Goal: Transaction & Acquisition: Obtain resource

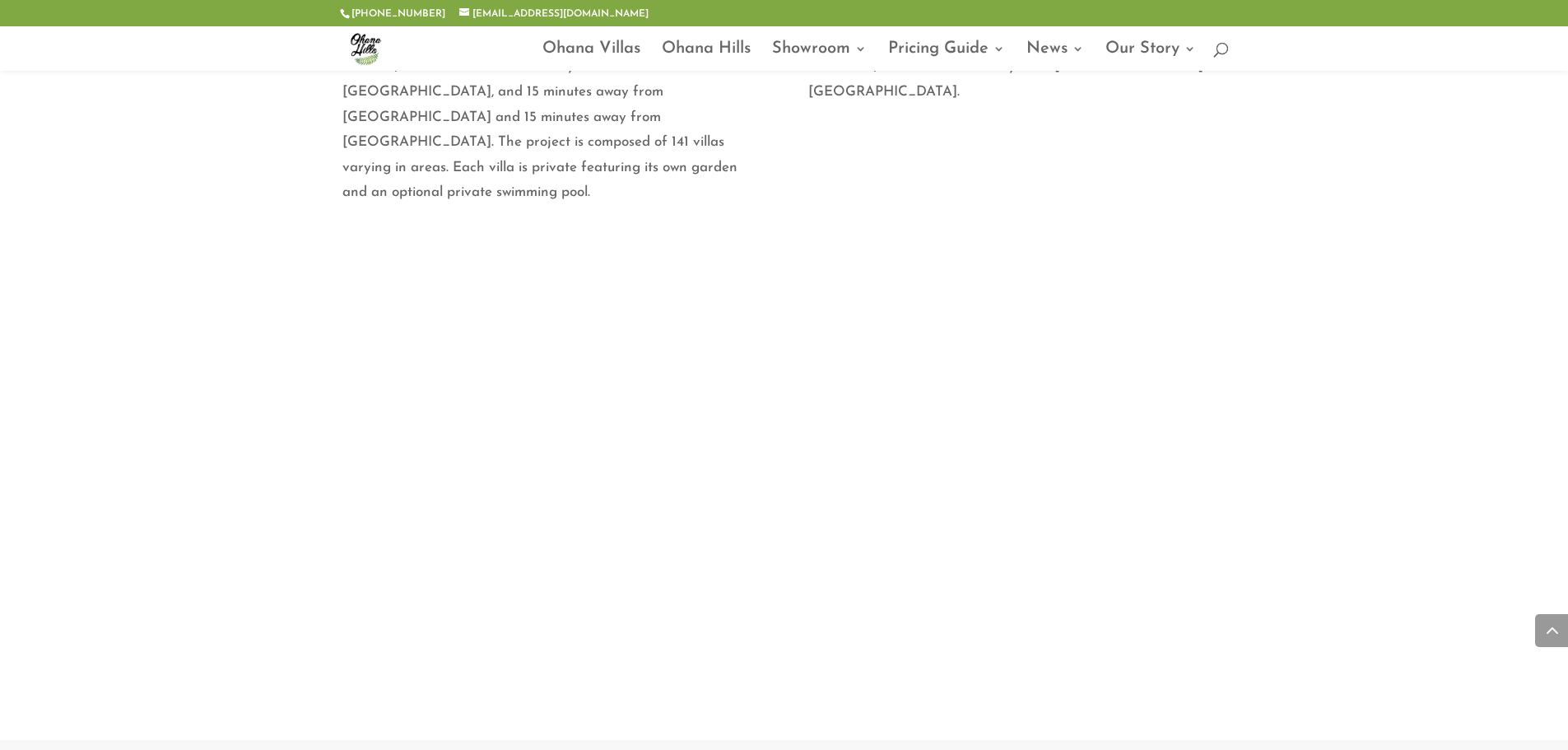
scroll to position [1235, 0]
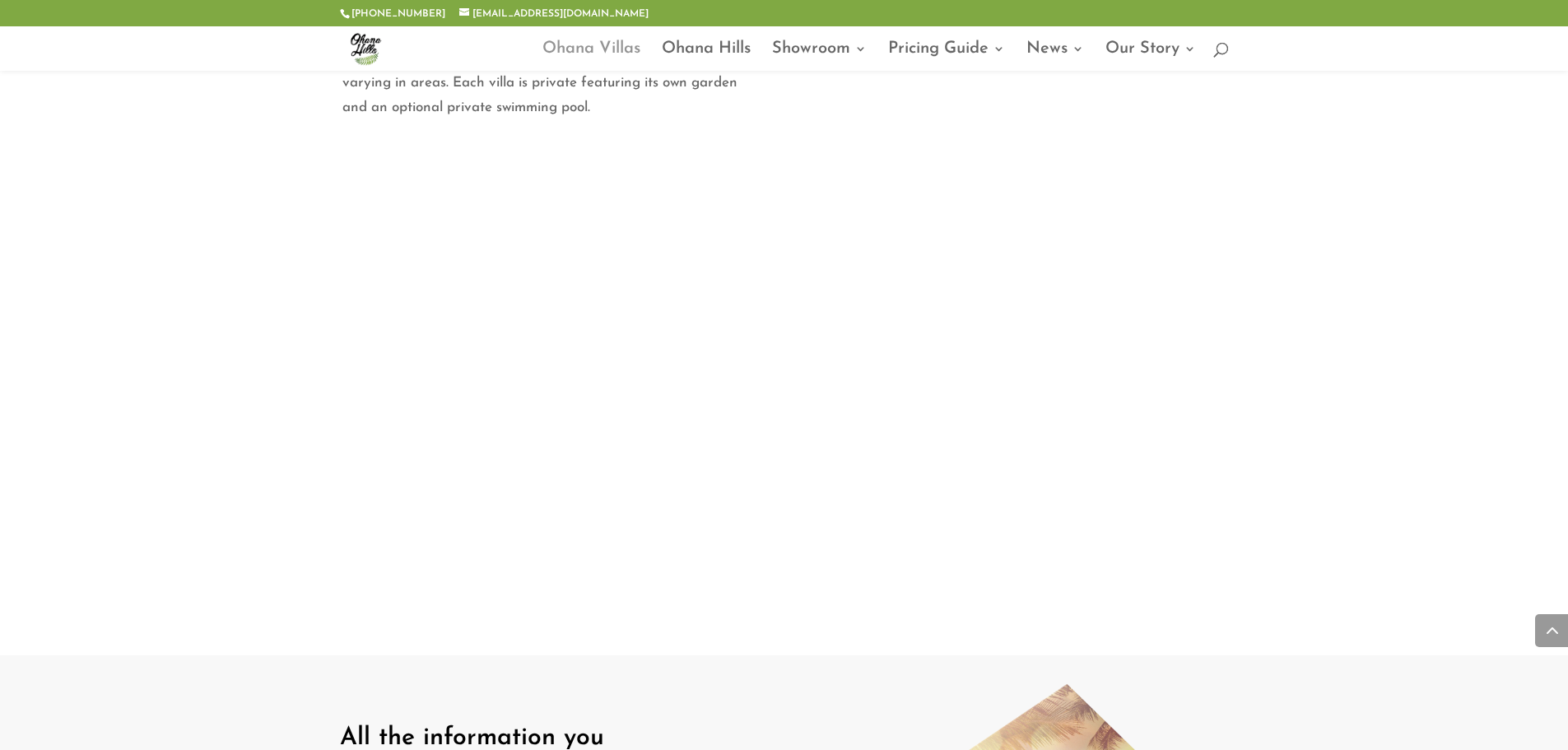
click at [558, 49] on link "Ohana Villas" at bounding box center [592, 56] width 98 height 28
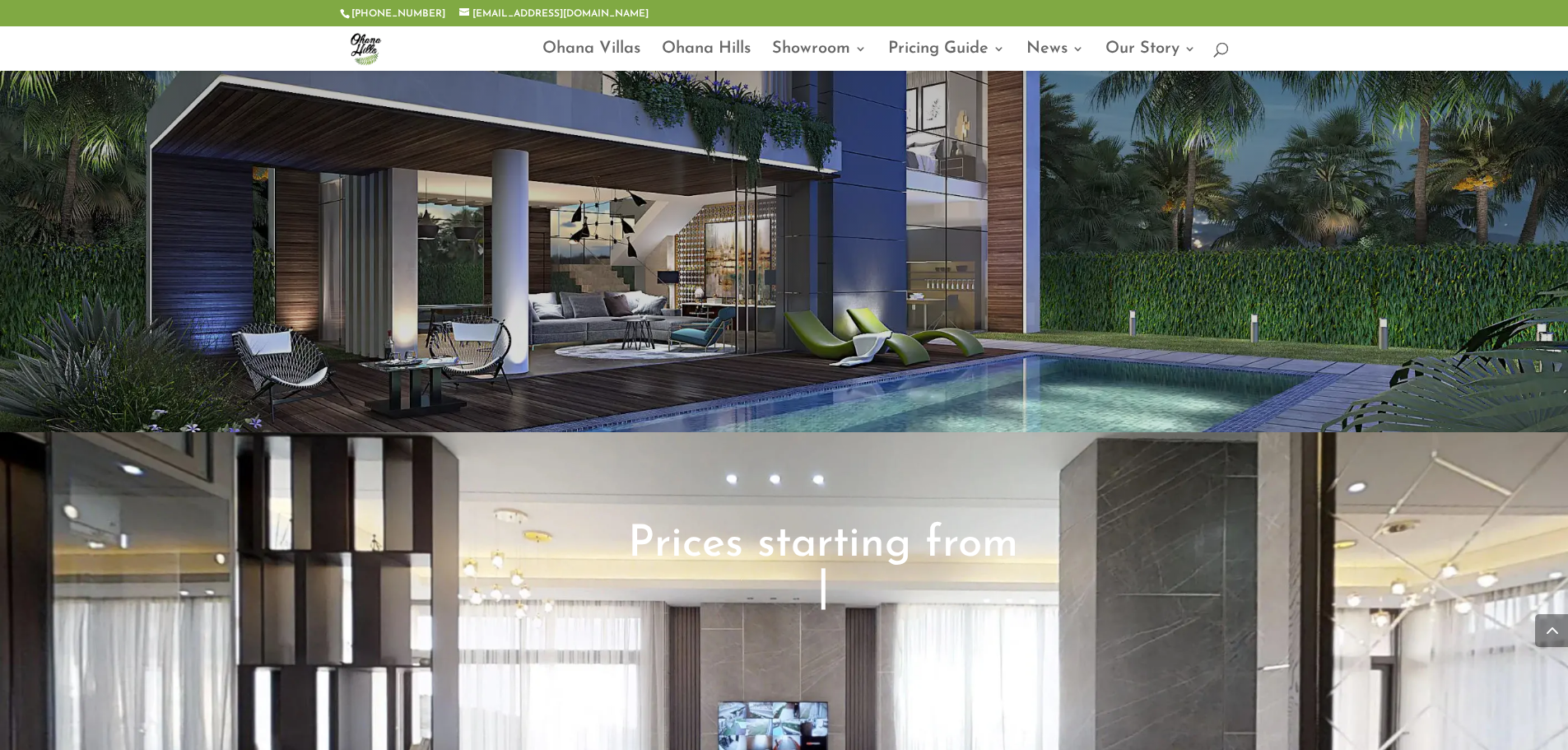
scroll to position [2717, 0]
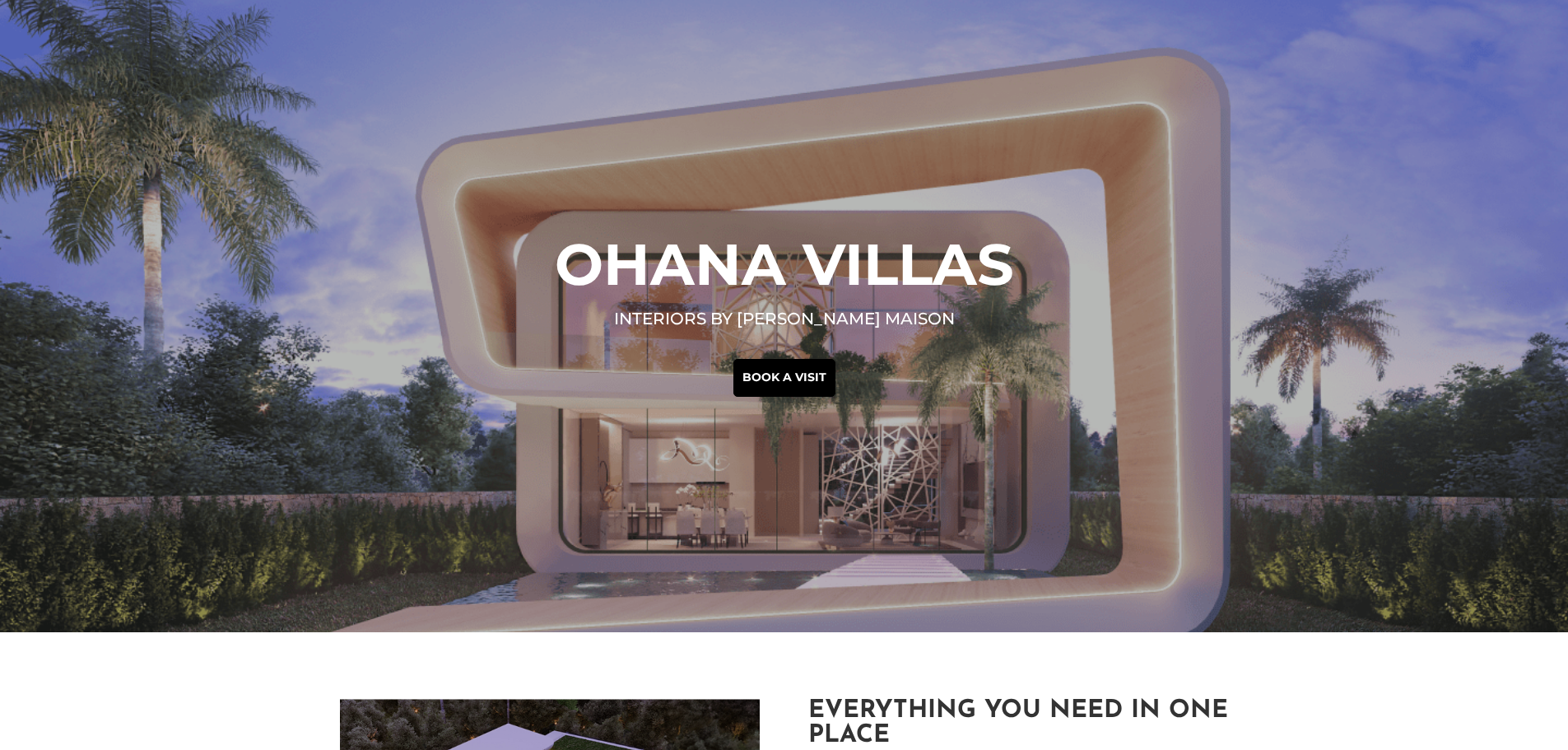
drag, startPoint x: 1412, startPoint y: 623, endPoint x: 623, endPoint y: 340, distance: 838.2
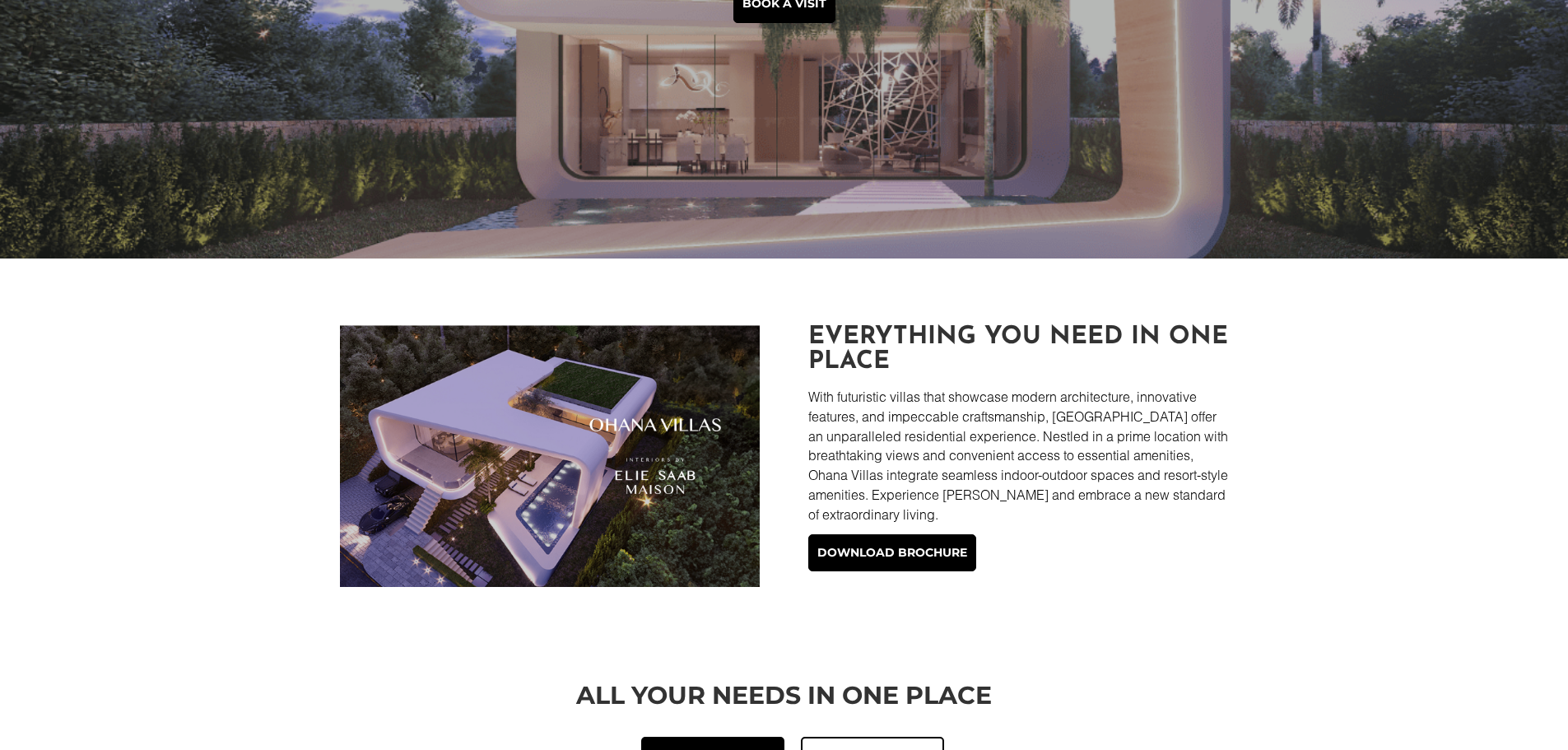
scroll to position [165, 0]
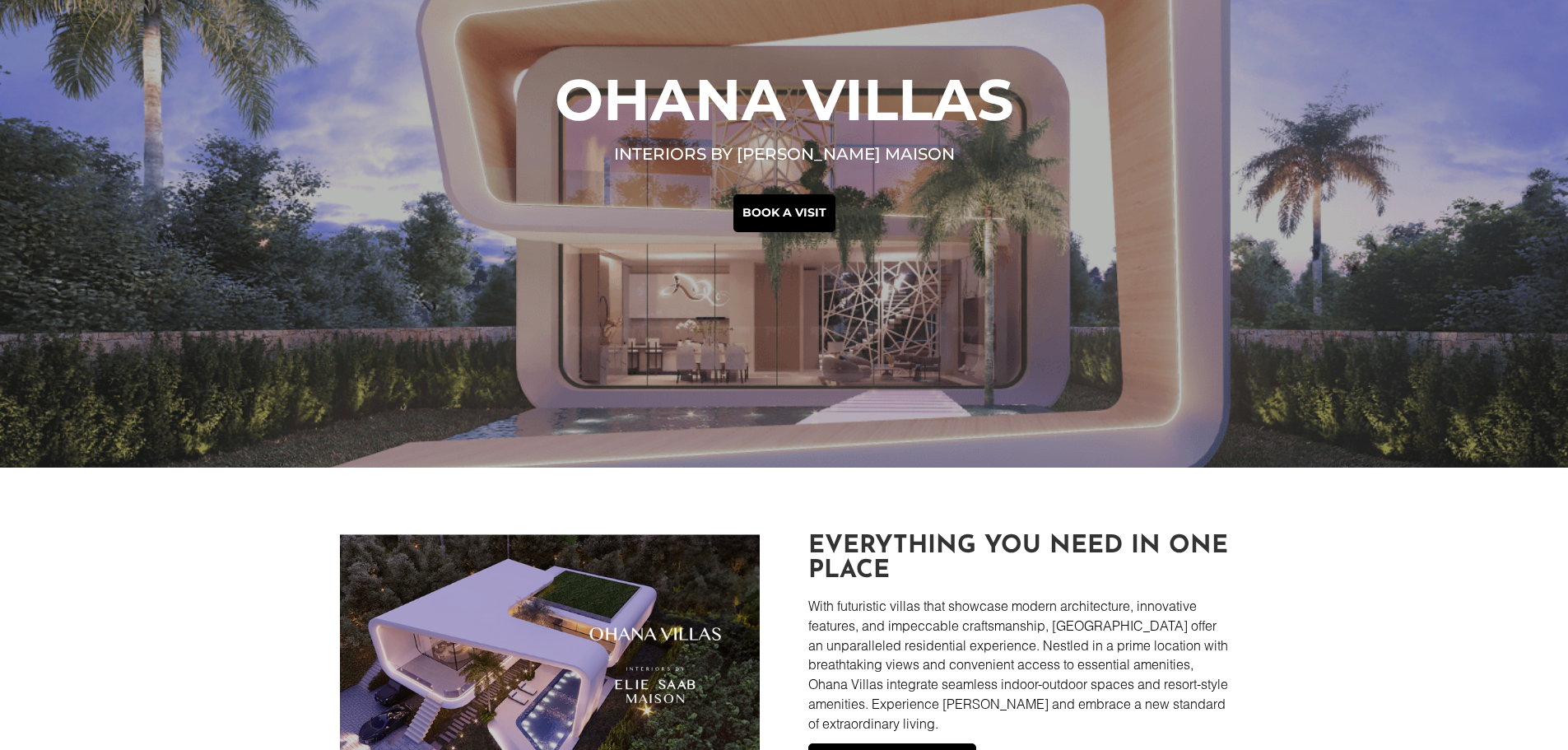
drag, startPoint x: 856, startPoint y: 395, endPoint x: 633, endPoint y: 327, distance: 233.1
click at [633, 327] on div "Ohana Villas interiors by Elie saab Maison Book a visit" at bounding box center [784, 151] width 1568 height 632
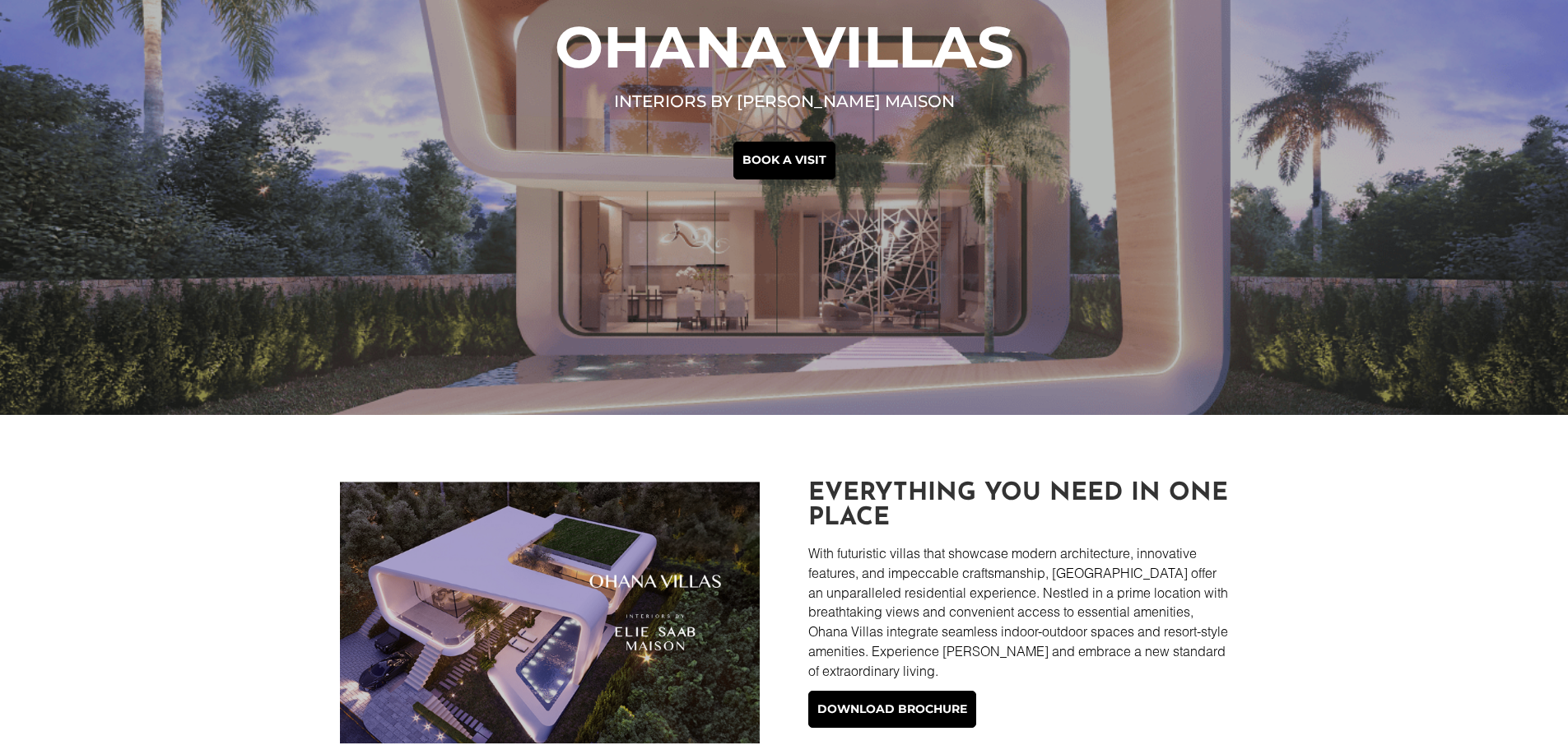
scroll to position [411, 0]
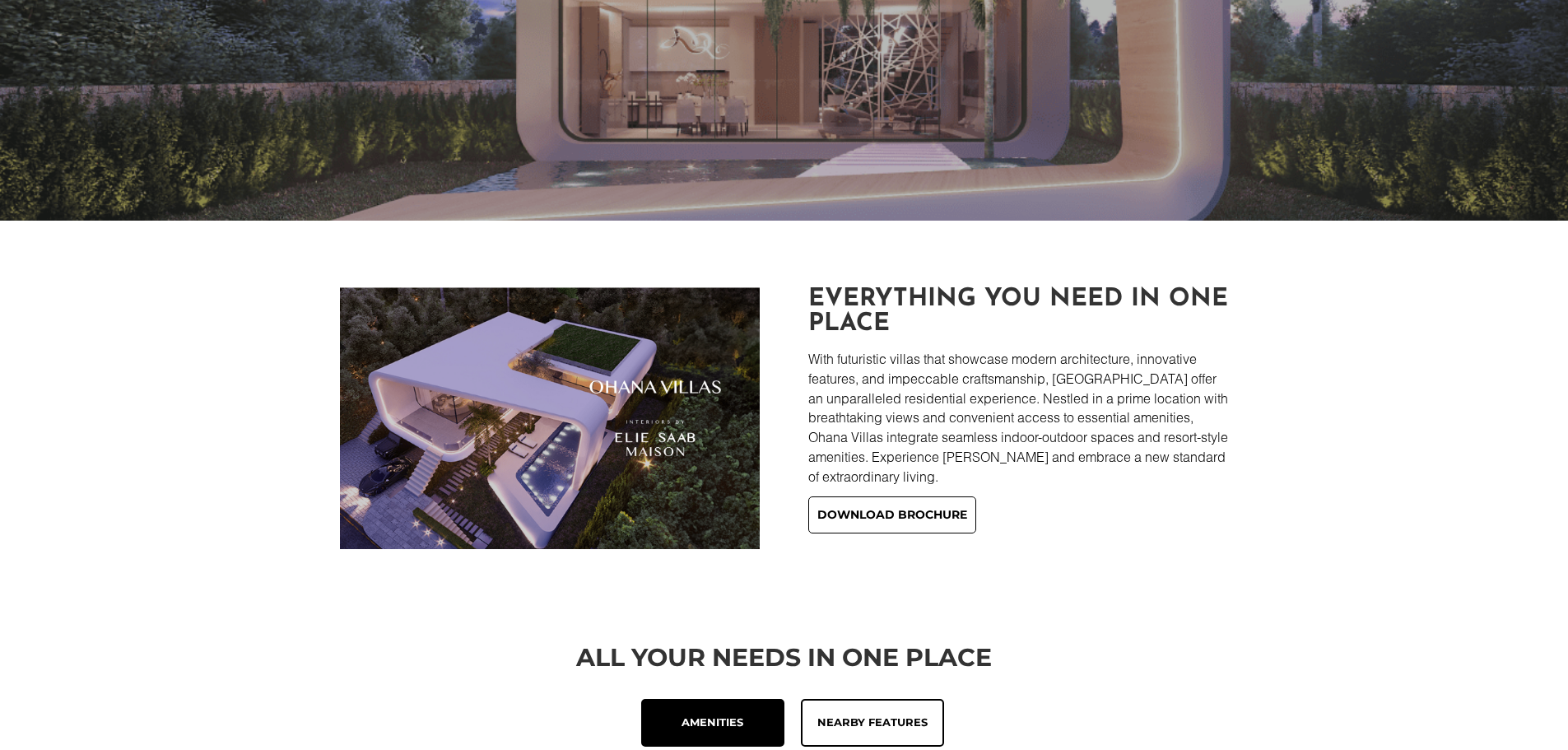
click at [896, 514] on link "Download brochure" at bounding box center [892, 515] width 168 height 38
